Goal: Information Seeking & Learning: Stay updated

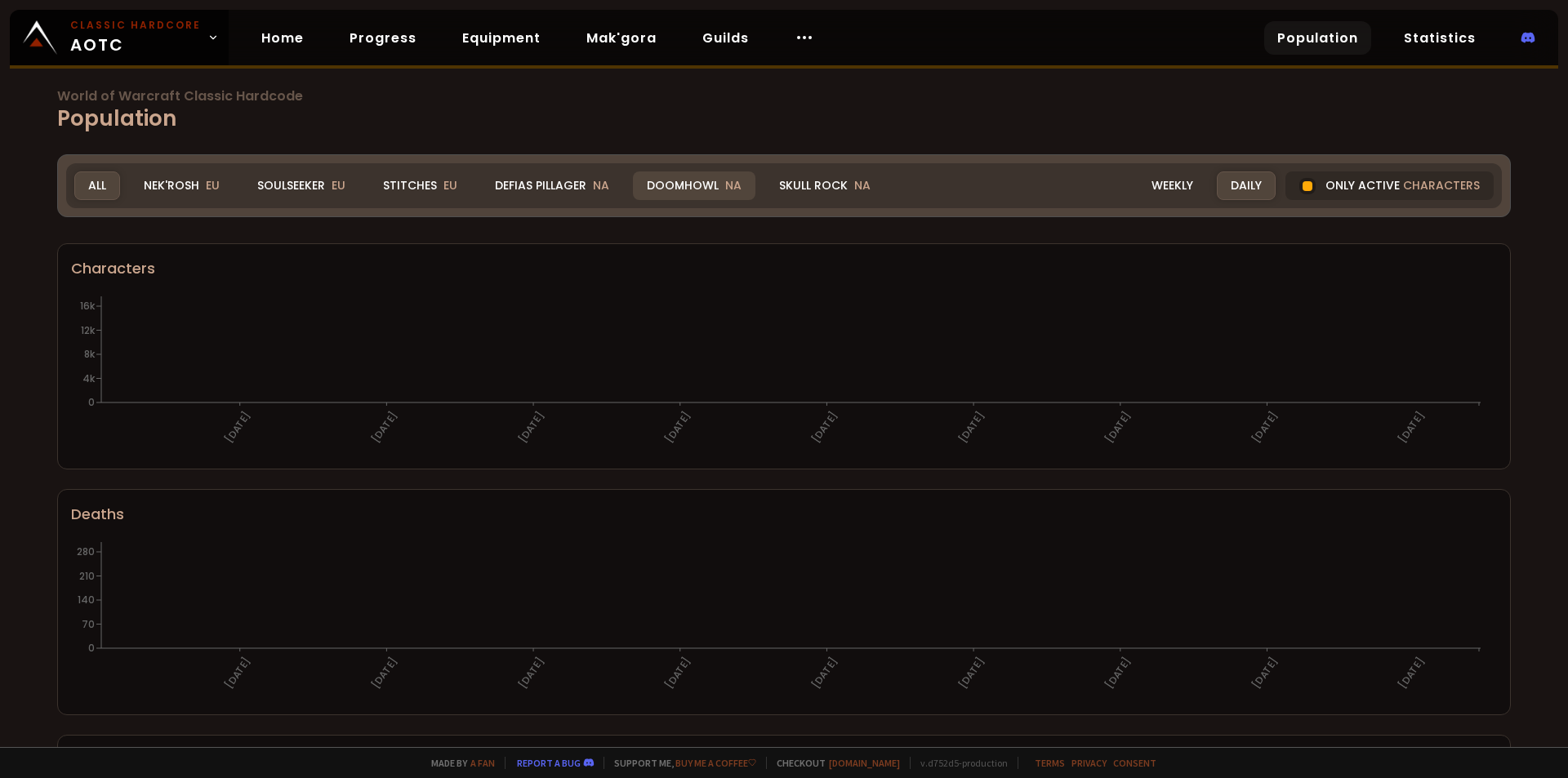
click at [681, 165] on div "Realm All All Nek'Rosh EU Soulseeker EU Stitches EU Defias Pillager NA Doomhowl…" at bounding box center [784, 185] width 1436 height 45
click at [679, 182] on div "Doomhowl NA" at bounding box center [694, 186] width 123 height 29
click at [675, 192] on div "Doomhowl NA" at bounding box center [694, 186] width 123 height 29
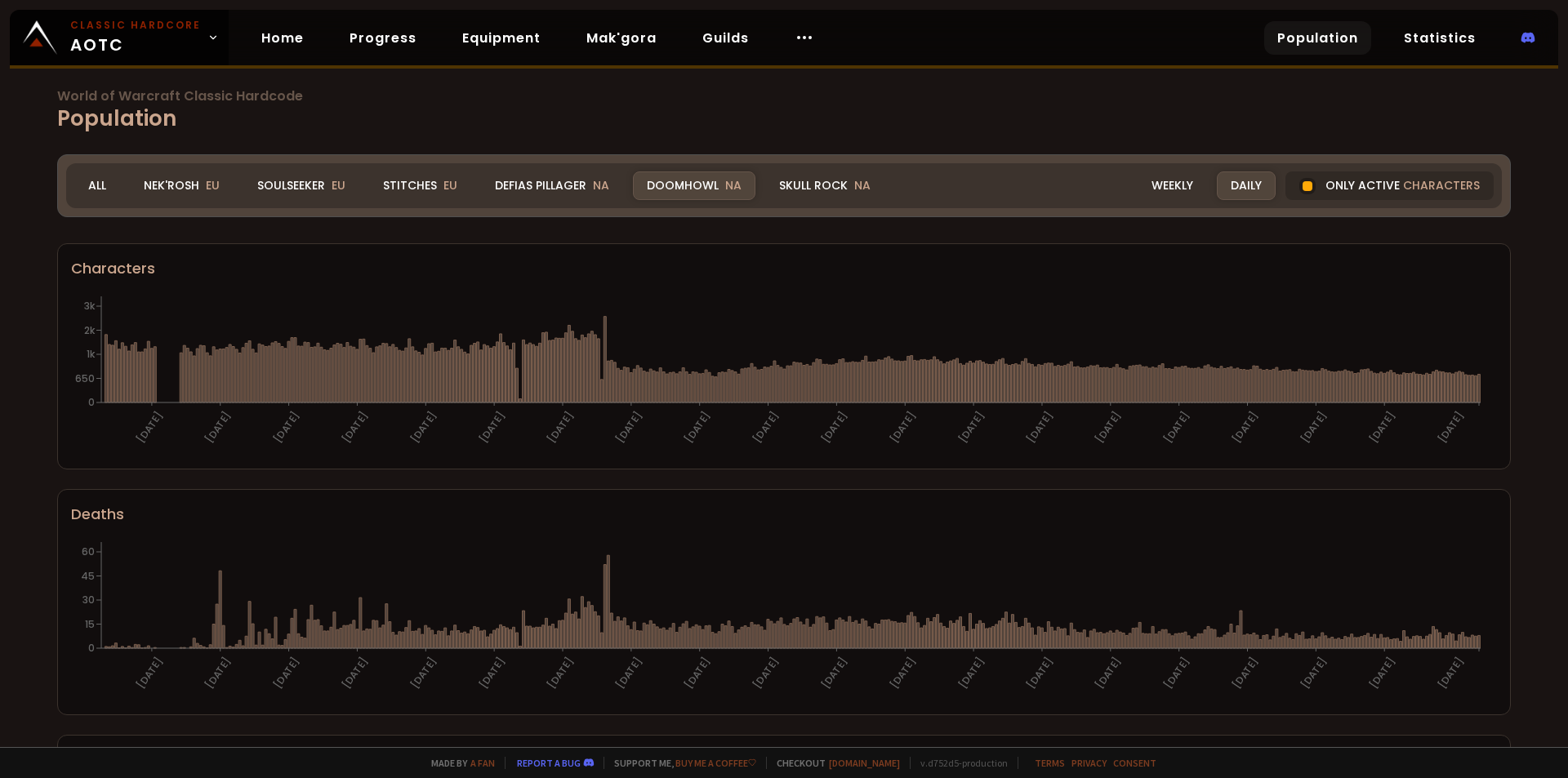
click at [681, 192] on div "Doomhowl NA" at bounding box center [694, 186] width 123 height 29
click at [685, 184] on div "Doomhowl NA" at bounding box center [694, 186] width 123 height 29
click at [692, 176] on div "Doomhowl NA" at bounding box center [694, 186] width 123 height 29
click at [1174, 179] on div "Weekly" at bounding box center [1173, 186] width 70 height 29
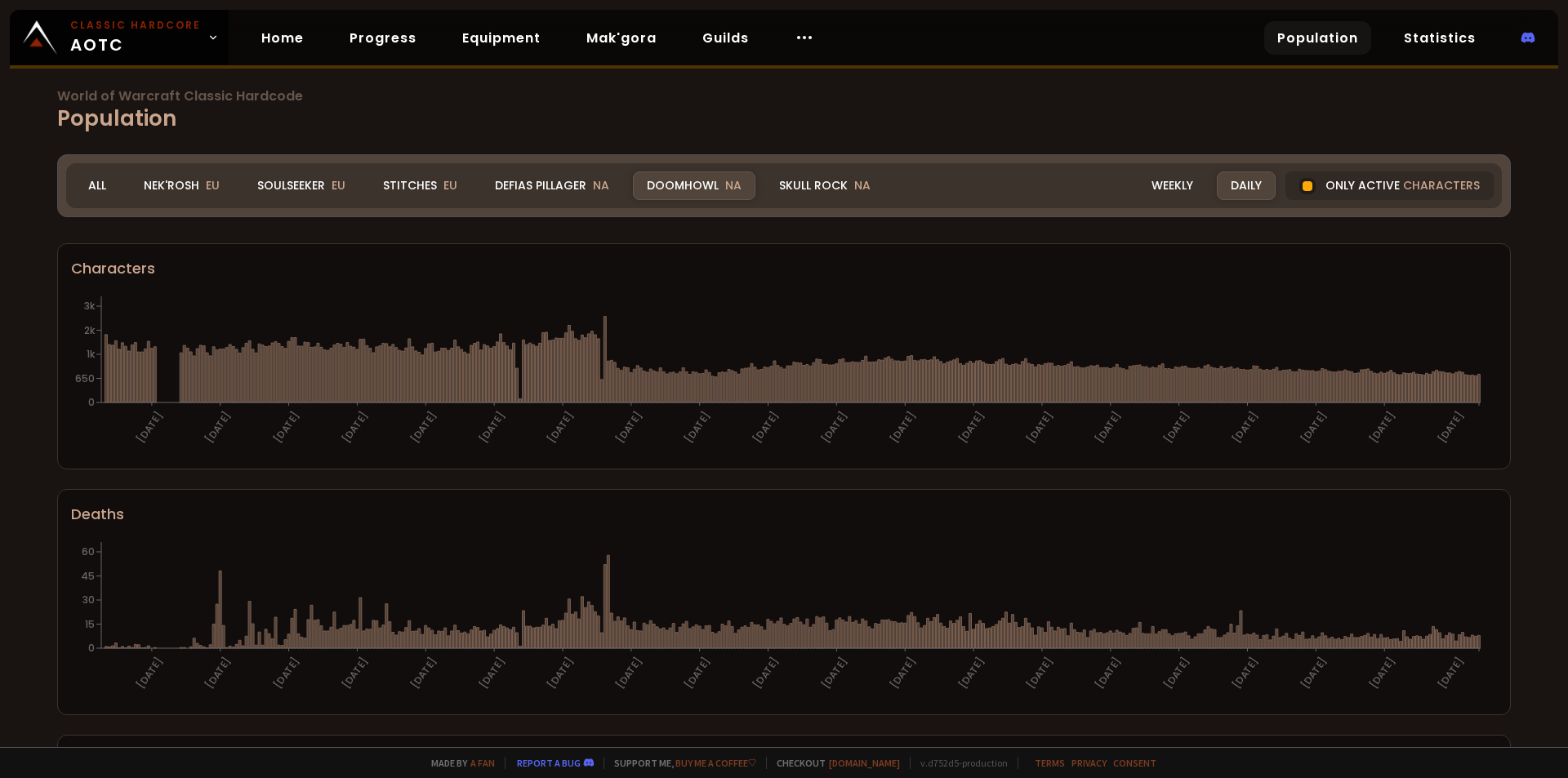
click at [1237, 184] on div "Daily" at bounding box center [1247, 186] width 59 height 29
click at [680, 181] on div "Doomhowl NA" at bounding box center [694, 186] width 123 height 29
click at [707, 185] on div "Doomhowl NA" at bounding box center [694, 186] width 123 height 29
